Goal: Transaction & Acquisition: Download file/media

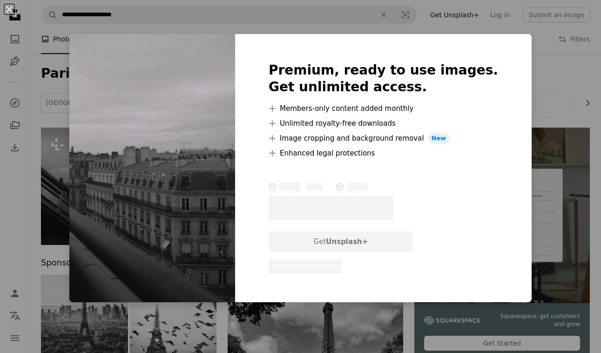
scroll to position [108, 0]
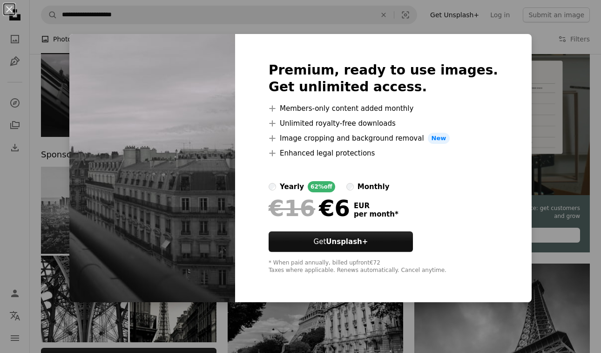
click at [586, 105] on div "An X shape Premium, ready to use images. Get unlimited access. A plus sign Memb…" at bounding box center [300, 176] width 601 height 353
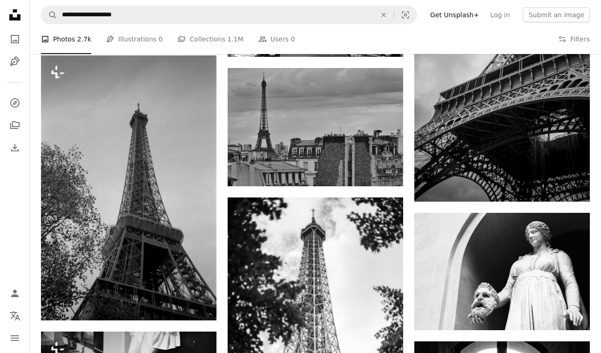
scroll to position [434, 0]
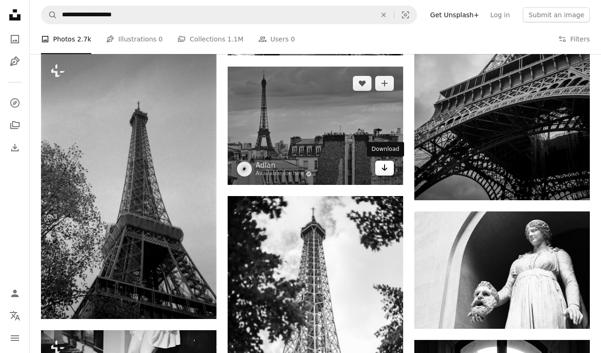
click at [387, 174] on link "Arrow pointing down" at bounding box center [384, 168] width 19 height 15
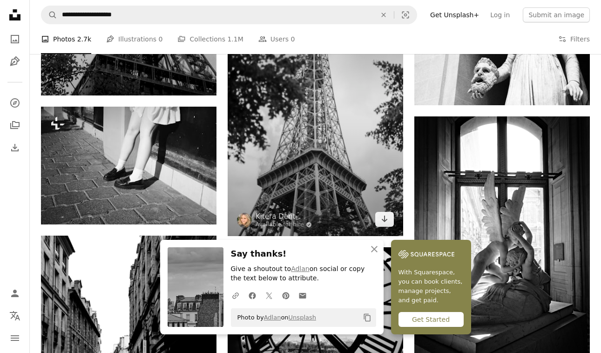
scroll to position [661, 0]
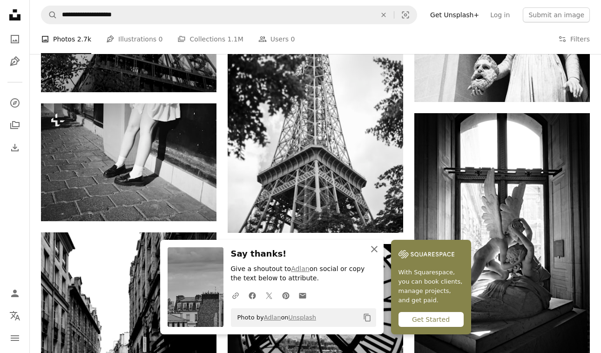
click at [375, 248] on icon "An X shape" at bounding box center [373, 248] width 11 height 11
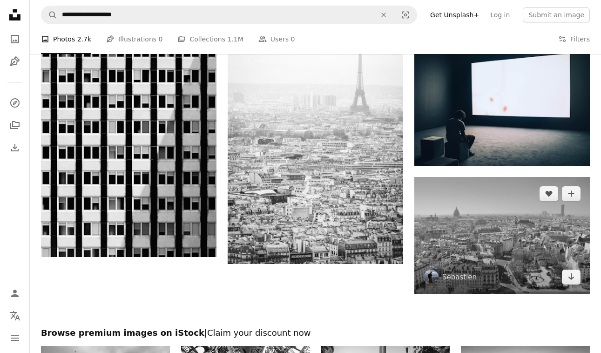
scroll to position [1274, 0]
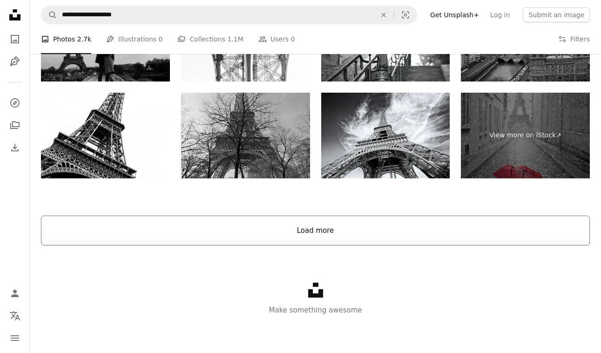
click at [529, 234] on button "Load more" at bounding box center [315, 230] width 548 height 30
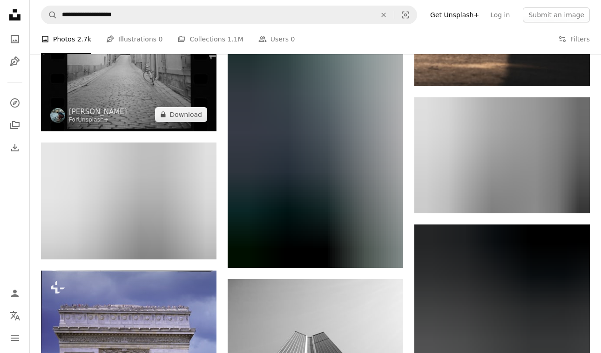
scroll to position [6411, 0]
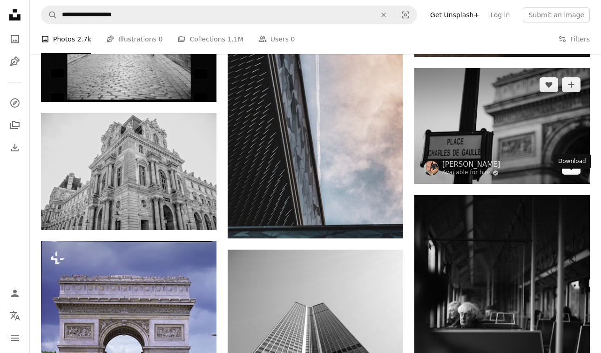
click at [575, 174] on link "Arrow pointing down" at bounding box center [571, 167] width 19 height 15
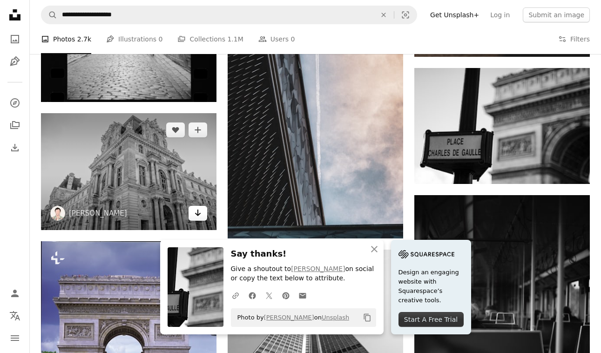
click at [199, 216] on icon "Download" at bounding box center [198, 212] width 6 height 7
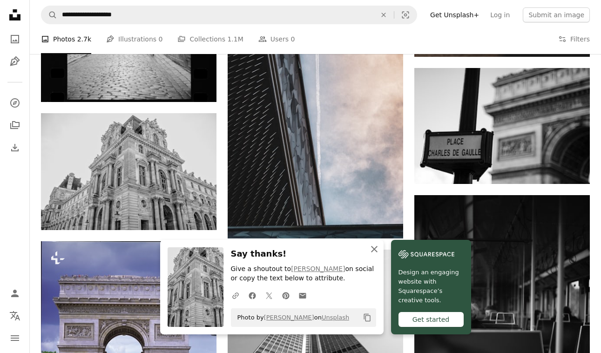
click at [372, 250] on icon "An X shape" at bounding box center [373, 248] width 11 height 11
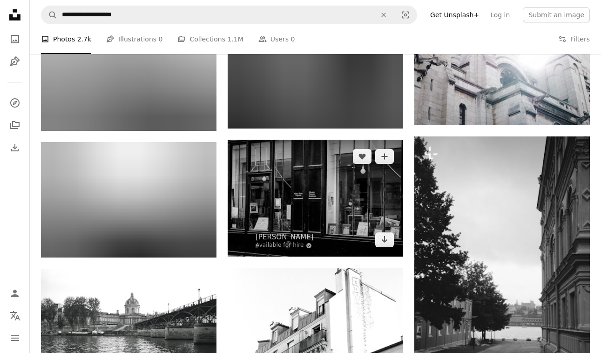
scroll to position [7018, 0]
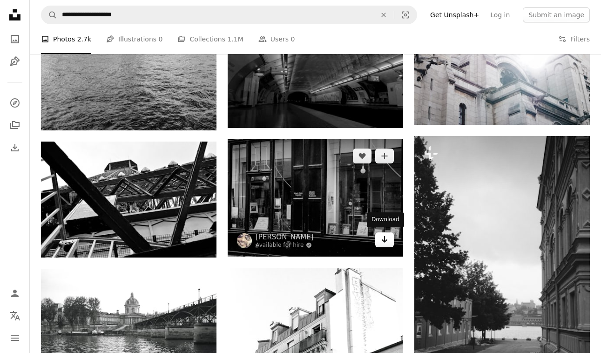
click at [385, 244] on link "Arrow pointing down" at bounding box center [384, 239] width 19 height 15
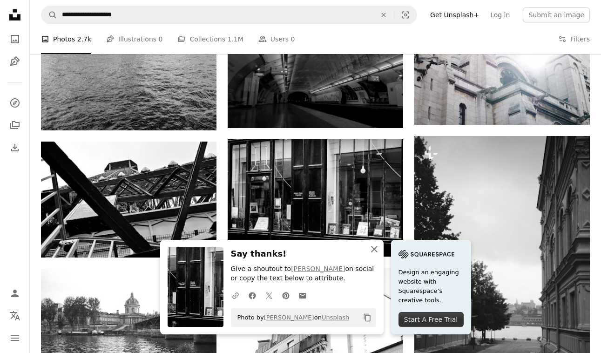
click at [373, 252] on icon "button" at bounding box center [374, 249] width 7 height 7
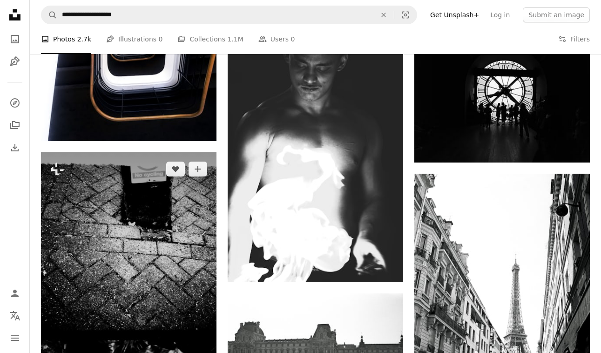
scroll to position [8744, 0]
